Goal: Find specific page/section

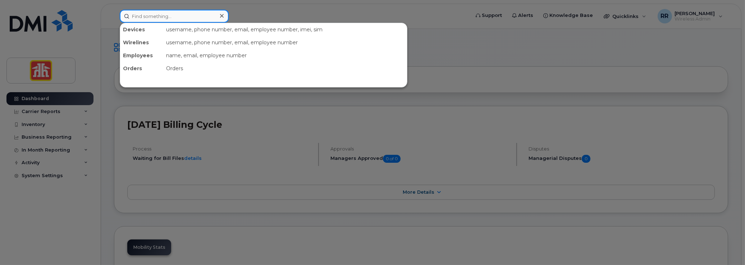
click at [160, 15] on input at bounding box center [174, 16] width 109 height 13
paste input "[PHONE_NUMBER]"
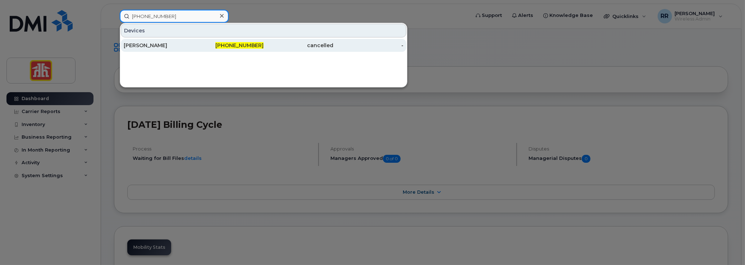
type input "[PHONE_NUMBER]"
click at [176, 46] on div "[PERSON_NAME]" at bounding box center [159, 45] width 70 height 7
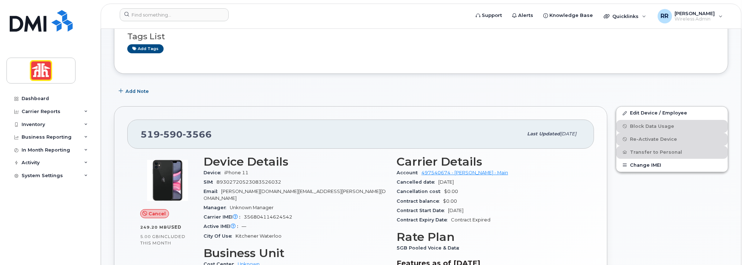
scroll to position [50, 0]
